Goal: Task Accomplishment & Management: Complete application form

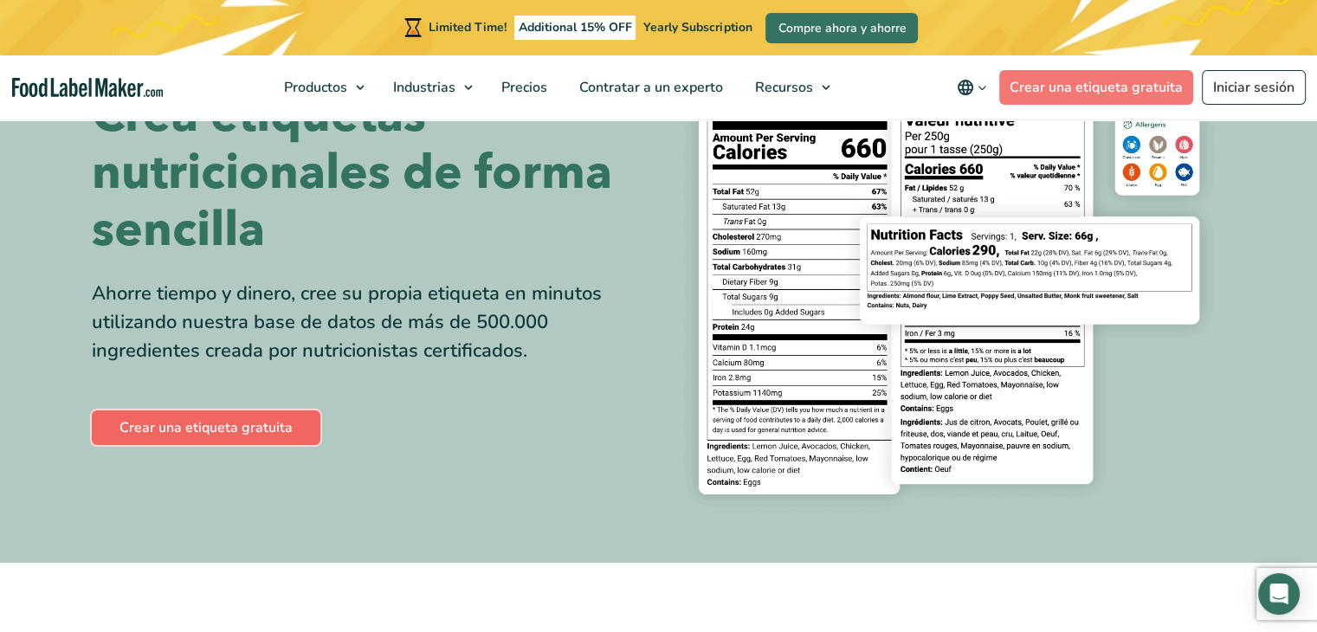
click at [242, 428] on link "Crear una etiqueta gratuita" at bounding box center [206, 427] width 229 height 35
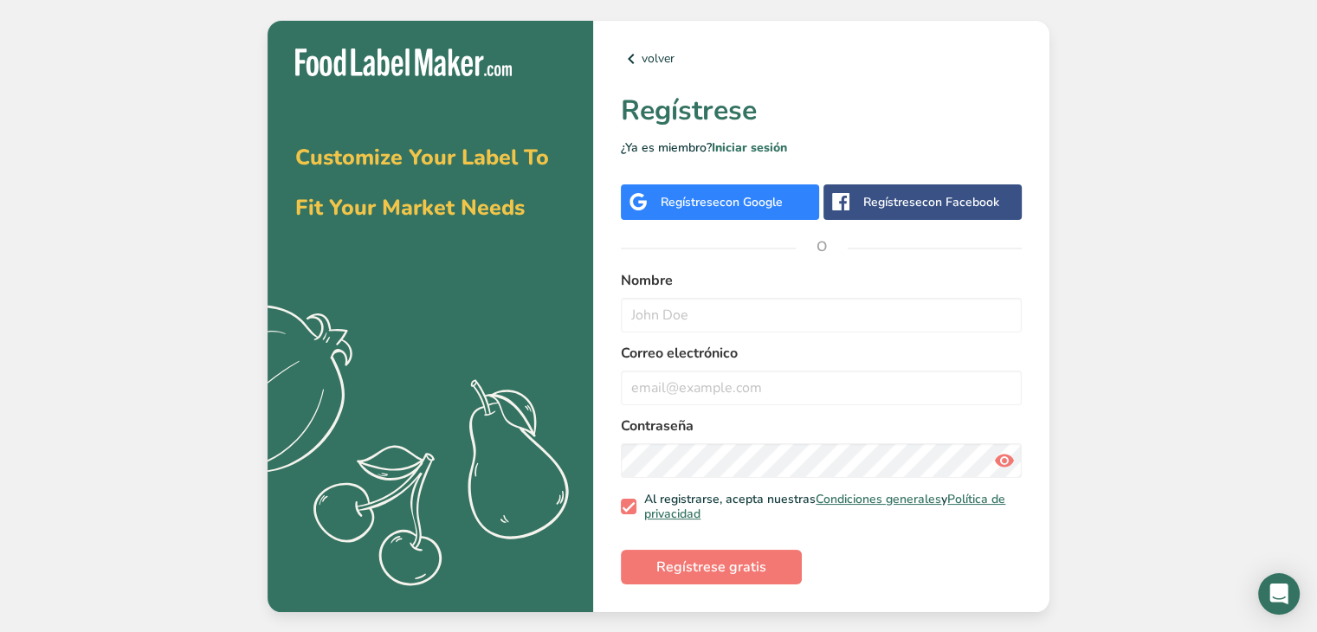
click at [744, 211] on div "Regístrese con Google" at bounding box center [720, 201] width 198 height 35
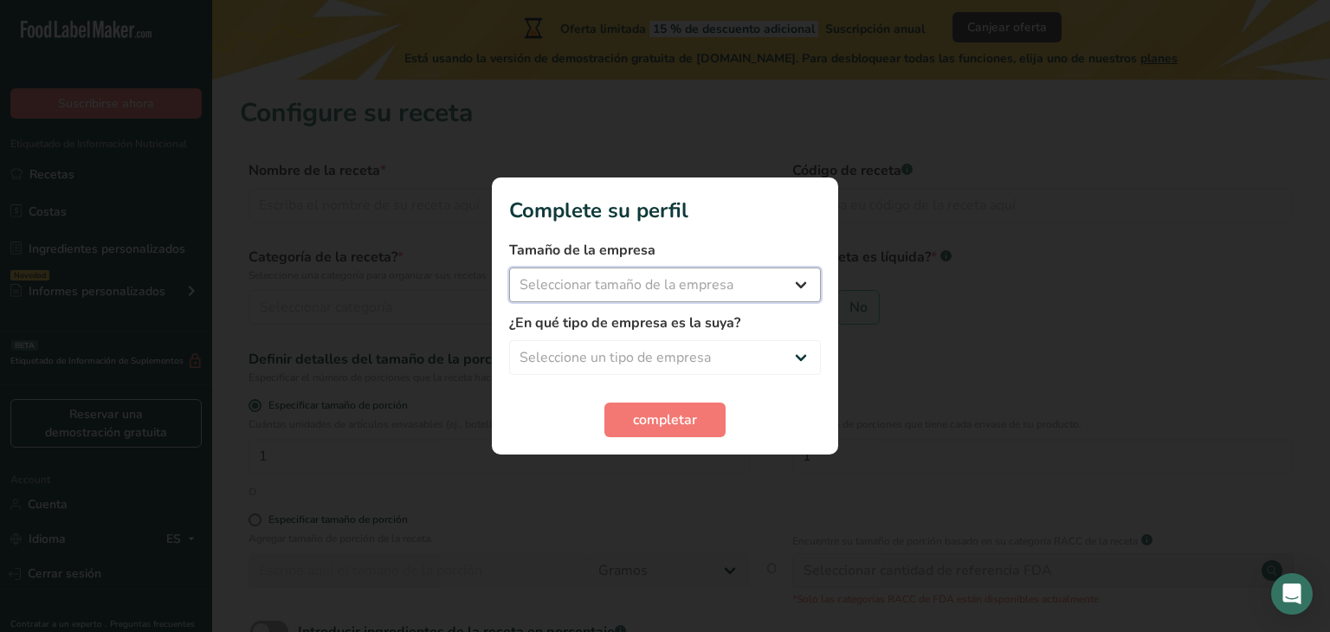
click at [700, 288] on select "Seleccionar tamaño de la empresa Menos de 10 empleados De 10 a 50 empleados De …" at bounding box center [665, 285] width 312 height 35
select select "1"
click at [509, 268] on select "Seleccionar tamaño de la empresa Menos de 10 empleados De 10 a 50 empleados De …" at bounding box center [665, 285] width 312 height 35
click at [682, 355] on select "Seleccione un tipo de empresa Fabricante de alimentos envasados Restaurante y c…" at bounding box center [665, 357] width 312 height 35
select select "8"
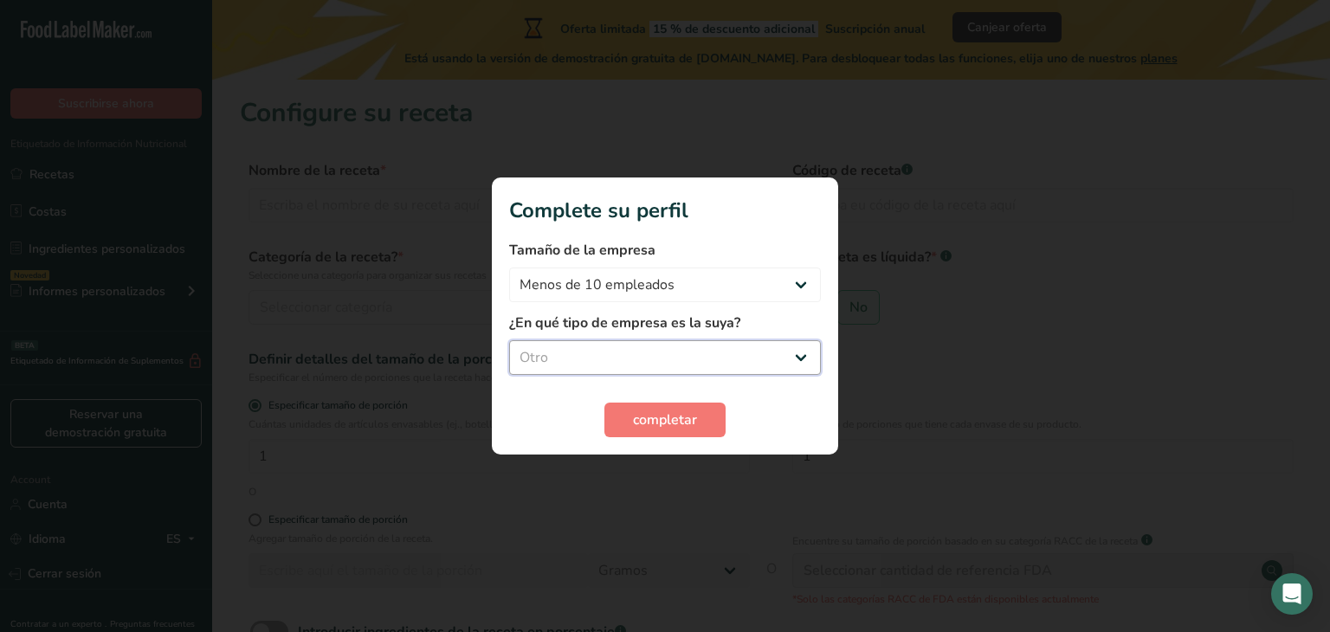
click at [509, 340] on select "Seleccione un tipo de empresa Fabricante de alimentos envasados Restaurante y c…" at bounding box center [665, 357] width 312 height 35
click at [661, 416] on span "completar" at bounding box center [665, 419] width 64 height 21
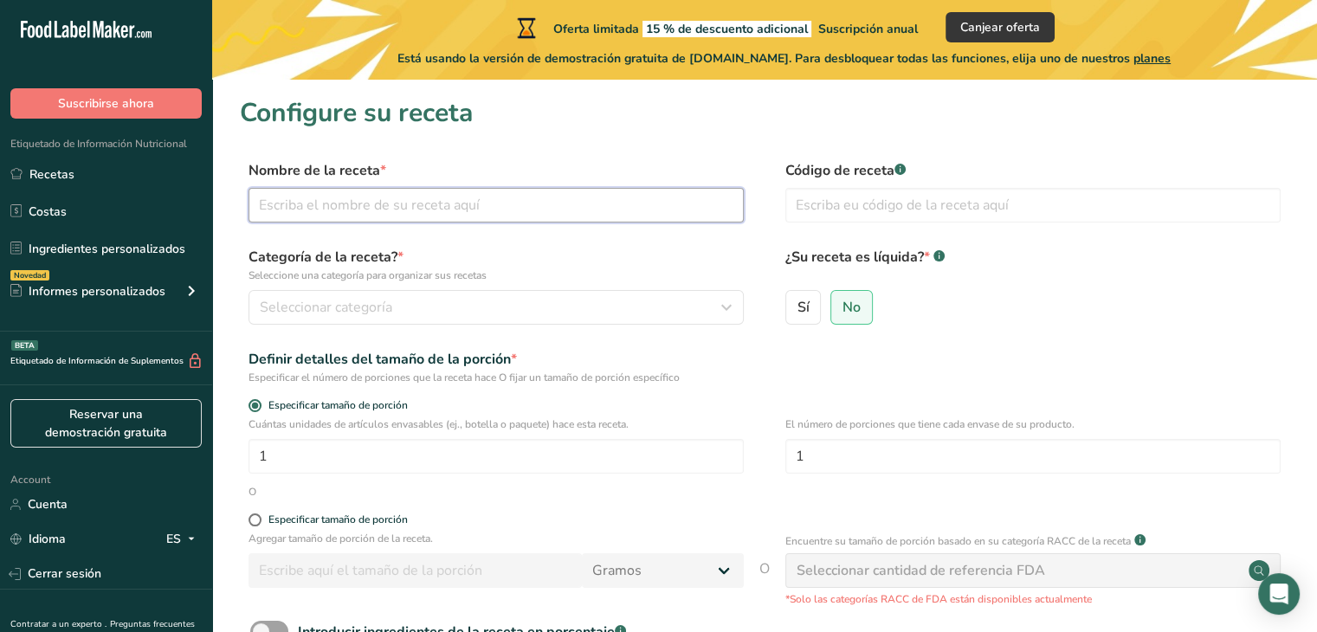
click at [346, 190] on input "text" at bounding box center [495, 205] width 495 height 35
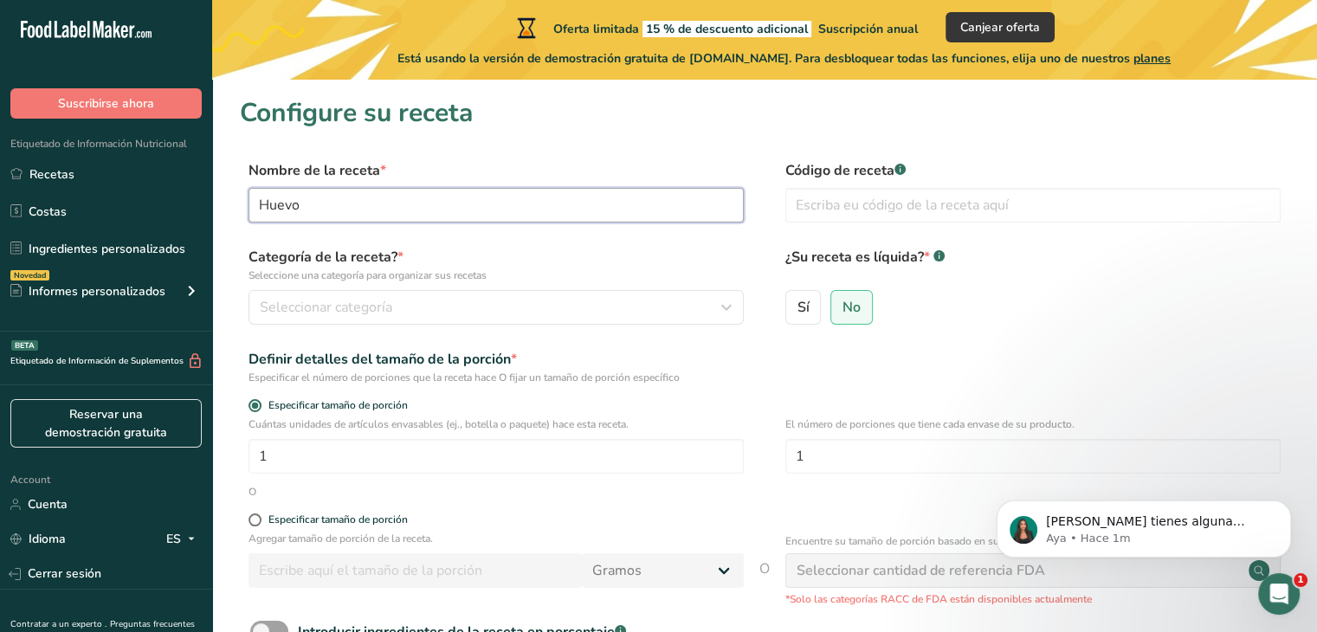
type input "Huevo"
click at [332, 211] on input "Huevo" at bounding box center [495, 205] width 495 height 35
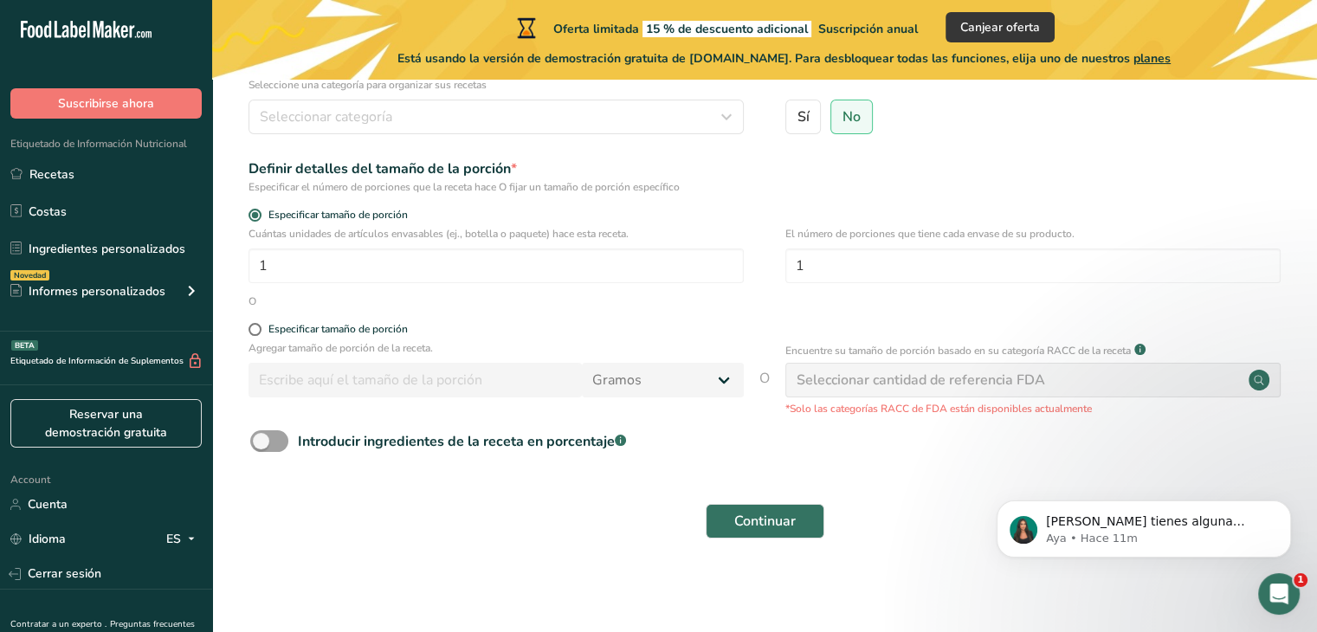
scroll to position [190, 0]
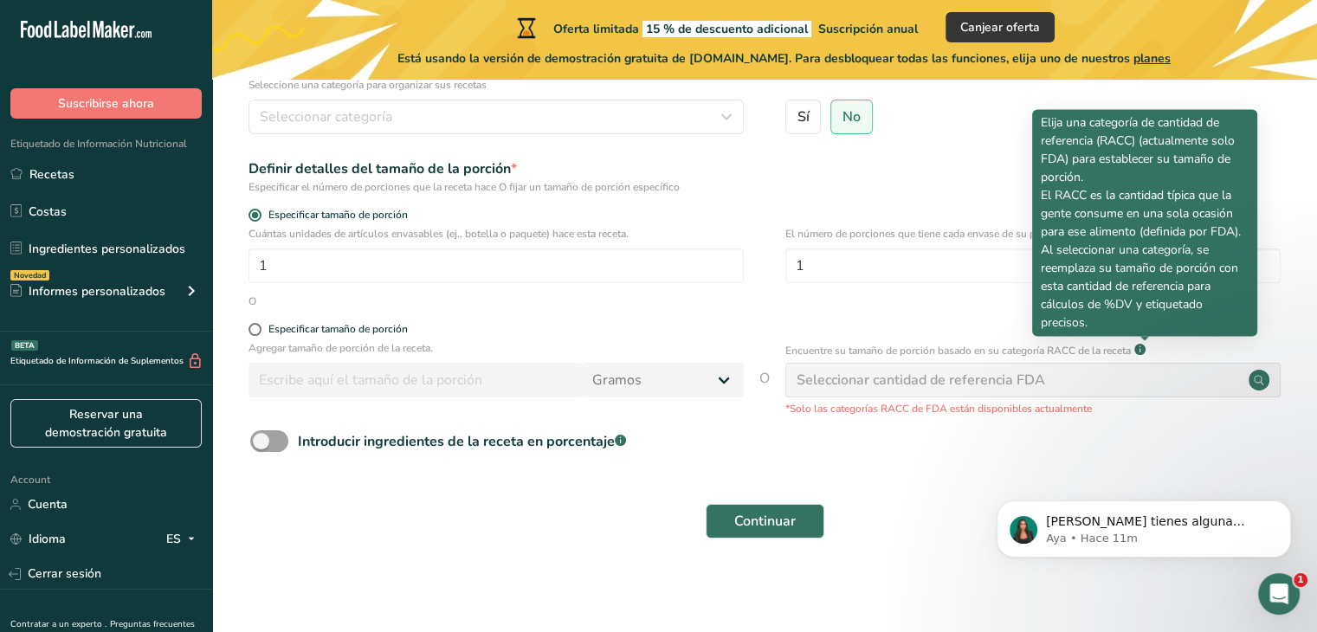
click at [1140, 351] on icon at bounding box center [1139, 350] width 1 height 4
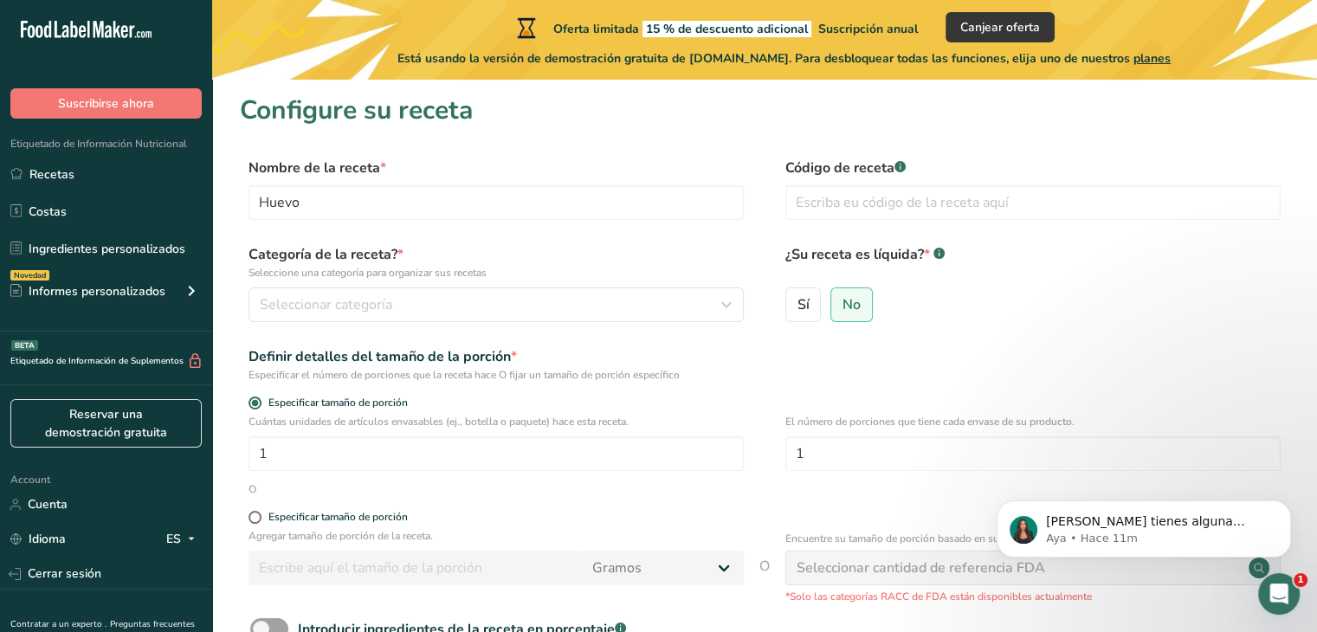
scroll to position [0, 0]
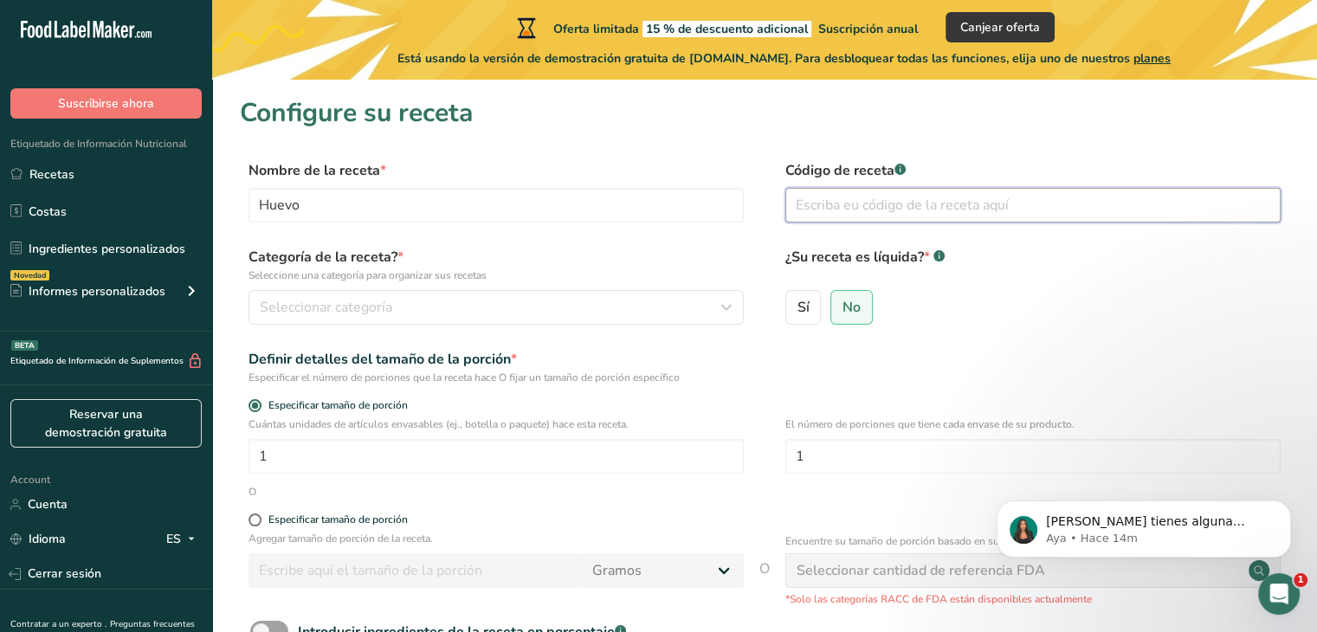
click at [883, 191] on input "text" at bounding box center [1032, 205] width 495 height 35
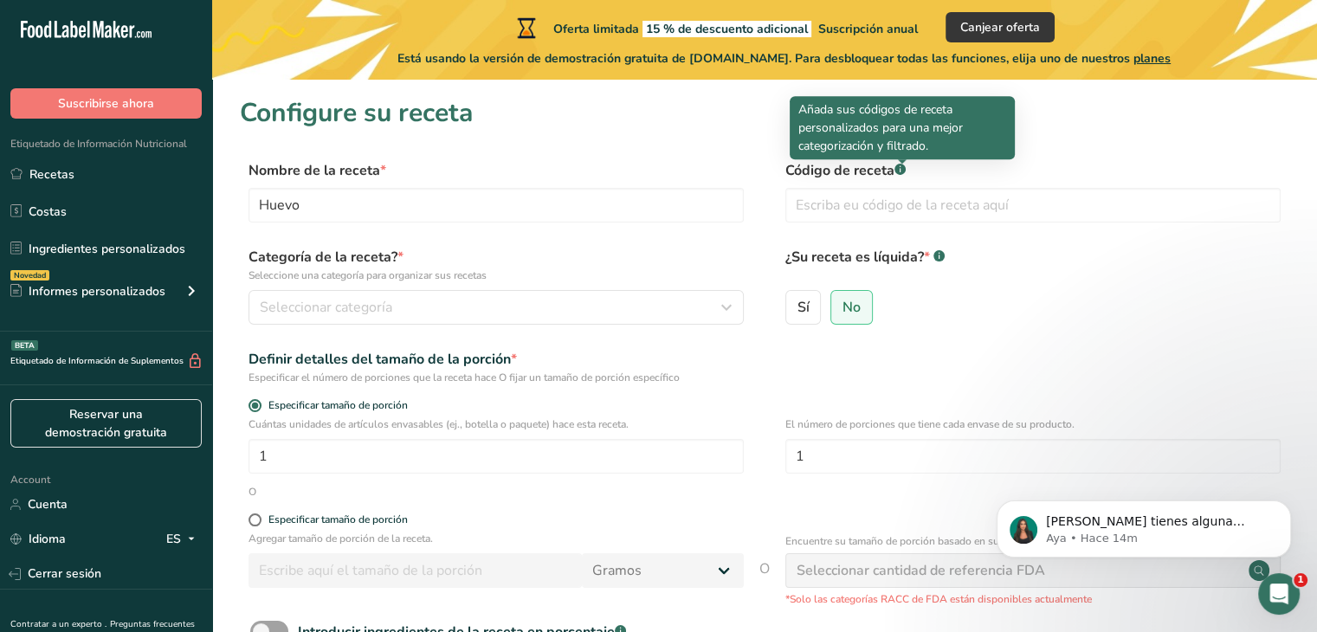
click at [901, 173] on rect at bounding box center [899, 169] width 11 height 11
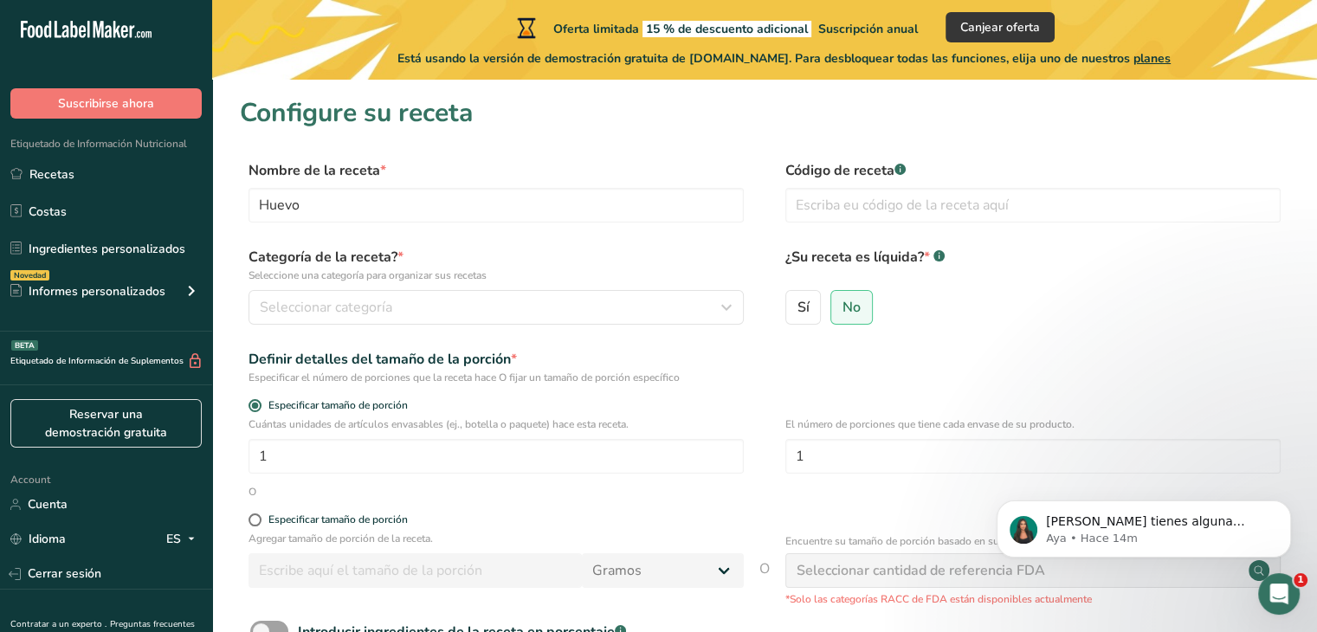
click at [901, 173] on rect at bounding box center [899, 169] width 11 height 11
click at [854, 218] on input "text" at bounding box center [1032, 205] width 495 height 35
type input "h"
type input "G"
type input "H"
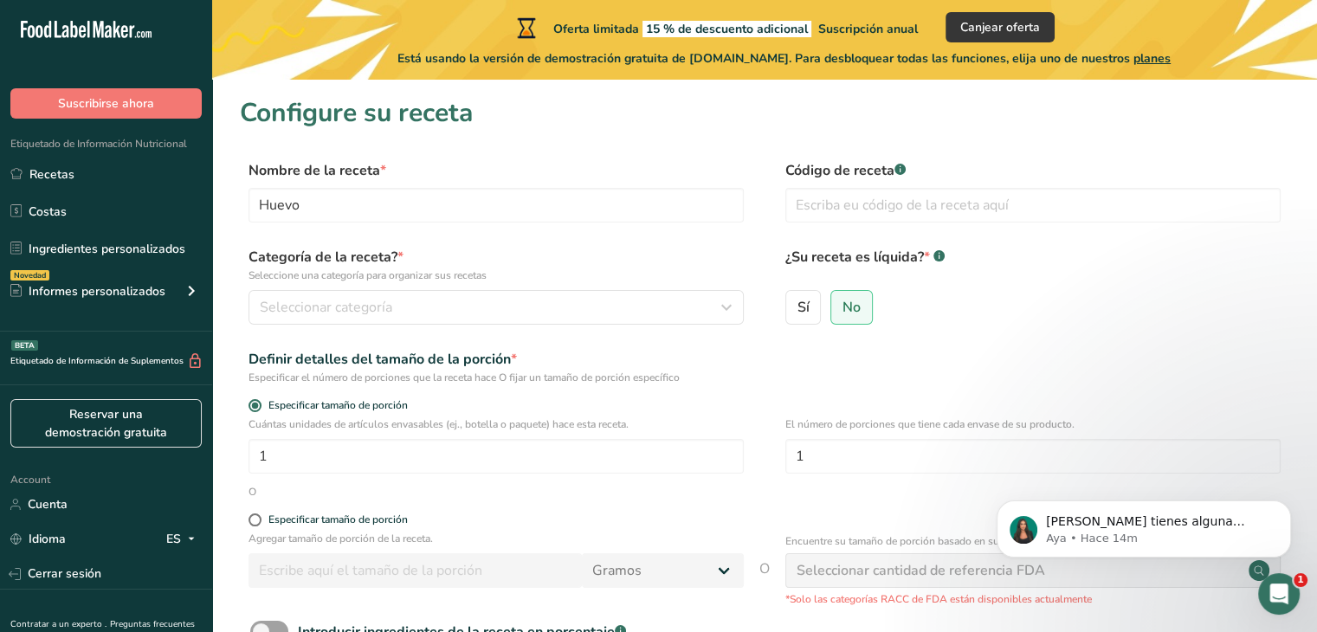
drag, startPoint x: 789, startPoint y: 166, endPoint x: 890, endPoint y: 168, distance: 101.3
click at [890, 168] on label "Código de receta .a-a{fill:#347362;}.b-a{fill:#fff;}" at bounding box center [1032, 170] width 495 height 21
